Goal: Task Accomplishment & Management: Use online tool/utility

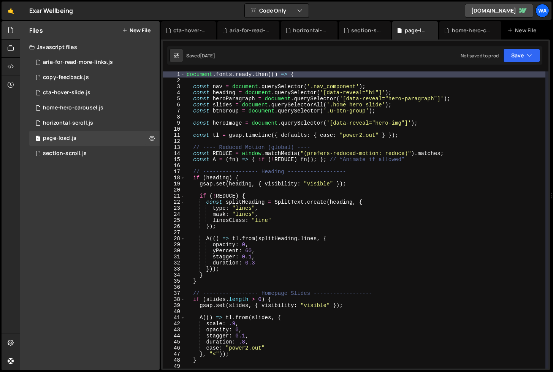
scroll to position [179, 0]
click at [250, 30] on div "aria-for-read-more-links.js" at bounding box center [250, 31] width 40 height 8
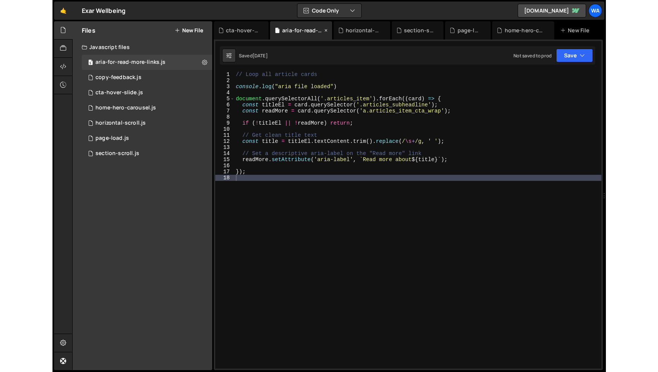
scroll to position [0, 0]
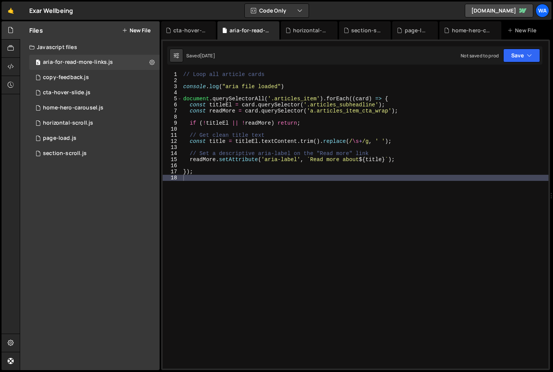
click at [190, 205] on div "// Loop all article cards console . log ( "aria file loaded" ) document . query…" at bounding box center [365, 225] width 367 height 309
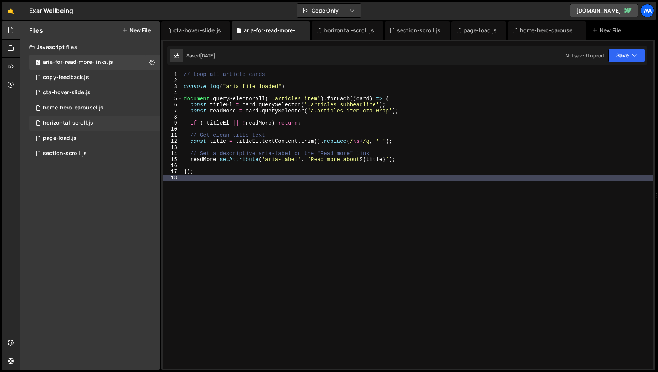
click at [74, 123] on div "horizontal-scroll.js" at bounding box center [68, 123] width 50 height 7
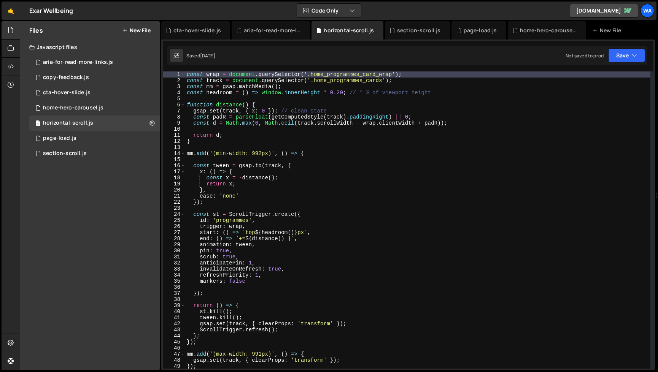
type textarea "const x = -distance();"
click at [410, 175] on div "const wrap = document . querySelector ( '.home_programmes_card_wrap' ) ; const …" at bounding box center [417, 225] width 465 height 309
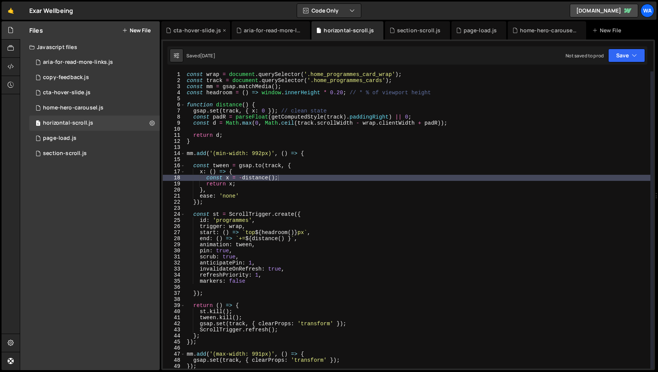
click at [189, 33] on div "cta-hover-slide.js" at bounding box center [197, 31] width 48 height 8
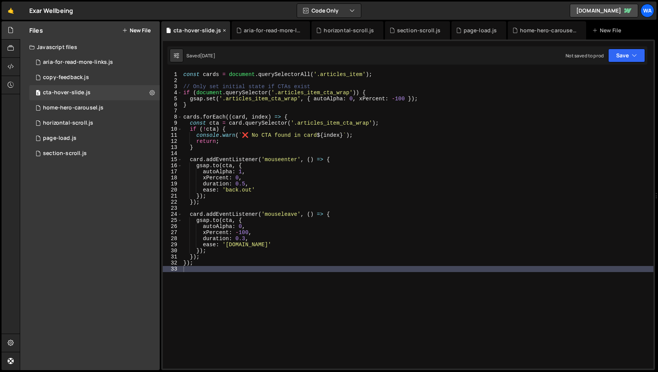
scroll to position [6323, 0]
click at [266, 28] on div "aria-for-read-more-links.js" at bounding box center [272, 31] width 57 height 8
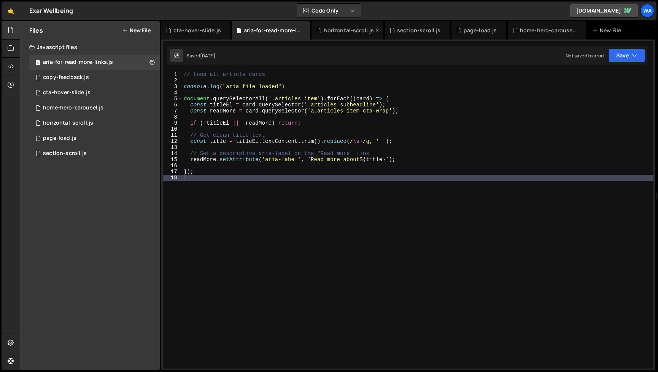
scroll to position [0, 0]
click at [337, 28] on div "horizontal-scroll.js" at bounding box center [348, 31] width 50 height 8
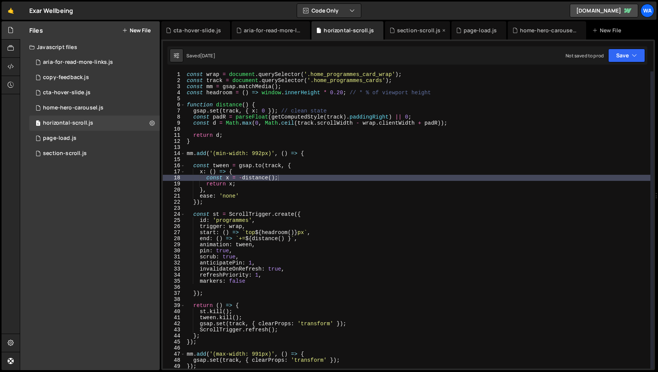
click at [413, 30] on div "section-scroll.js" at bounding box center [419, 31] width 44 height 8
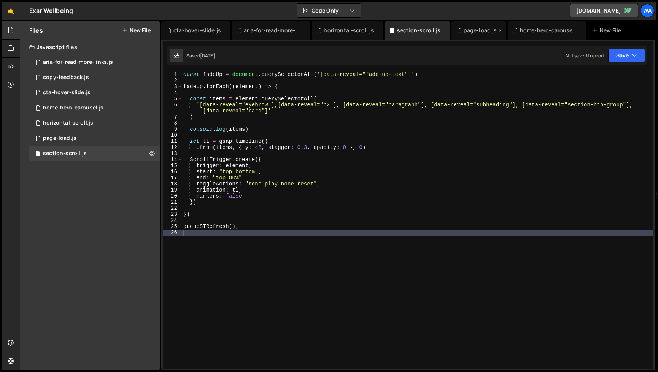
click at [464, 29] on div "page-load.js" at bounding box center [479, 31] width 33 height 8
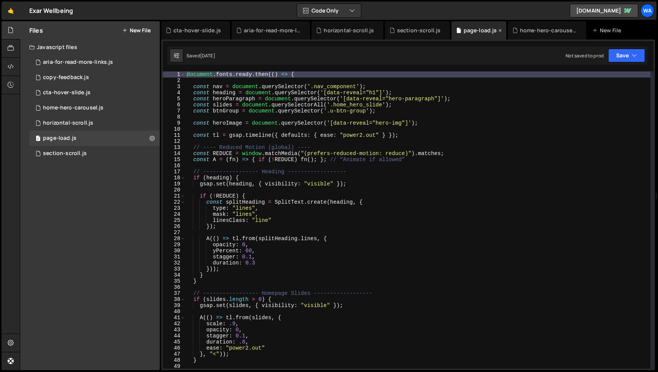
scroll to position [179, 0]
click at [196, 31] on div "cta-hover-slide.js" at bounding box center [197, 31] width 48 height 8
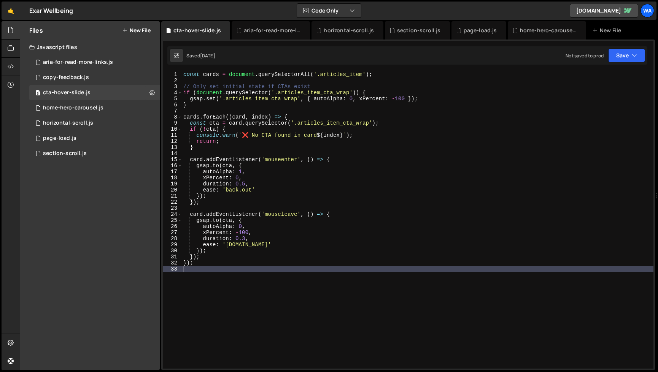
scroll to position [6323, 0]
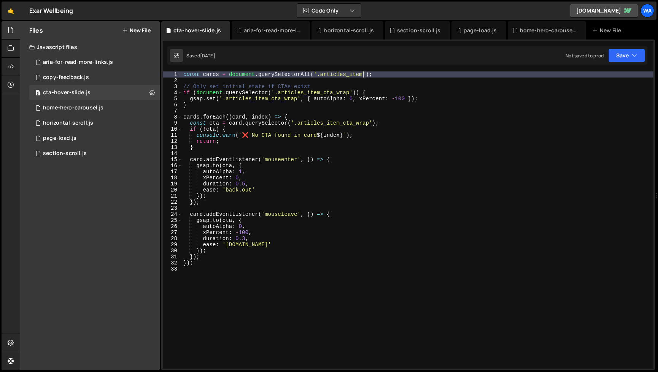
click at [363, 75] on div "const cards = document . querySelectorAll ( '.articles_item' ) ; // Only set in…" at bounding box center [417, 225] width 471 height 309
paste textarea "home_programmes_card"
click at [370, 76] on div "const cards = document . querySelectorAll ( '.articles_item, home_programmes_ca…" at bounding box center [417, 225] width 471 height 309
type textarea "const cards = document.querySelectorAll('.articles_item, .home_programmes_card'…"
